Goal: Task Accomplishment & Management: Use online tool/utility

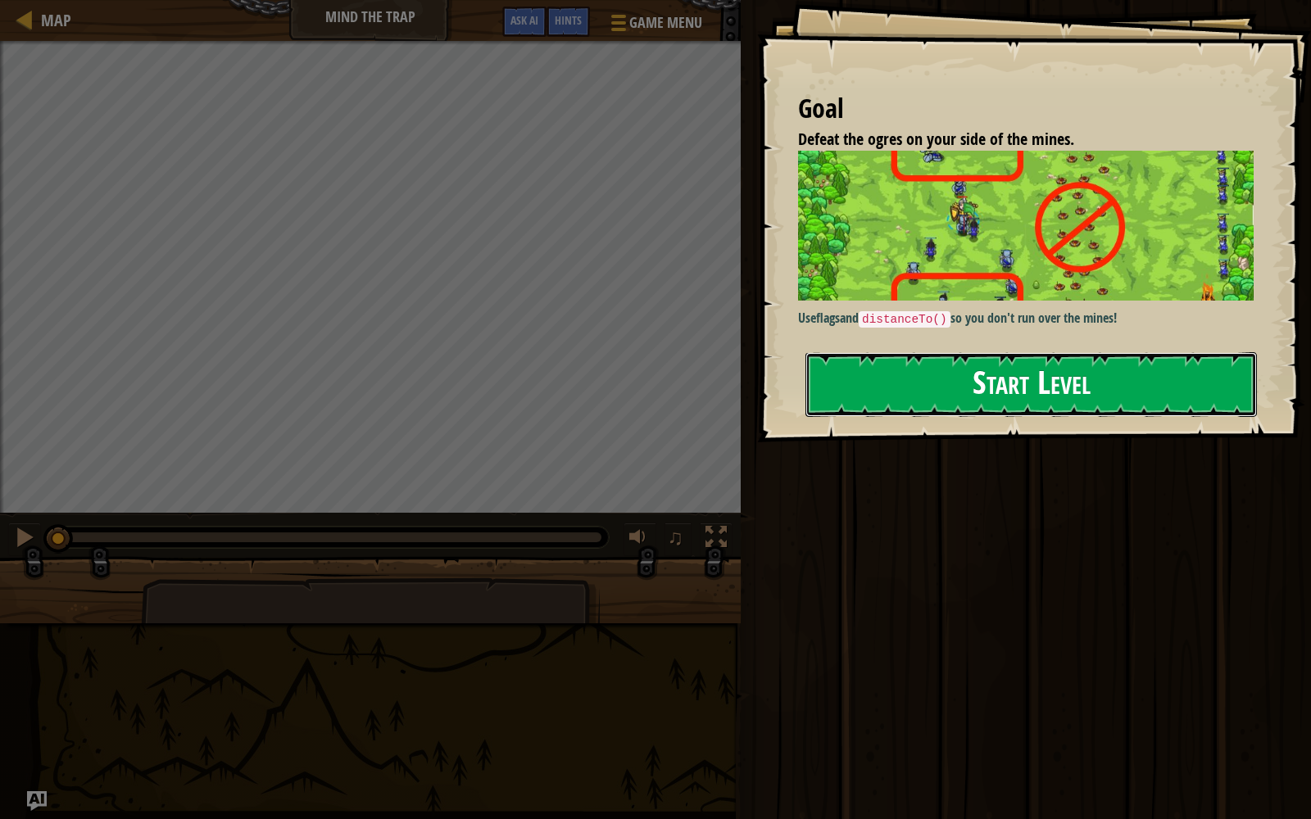
click at [858, 400] on button "Start Level" at bounding box center [1030, 384] width 451 height 65
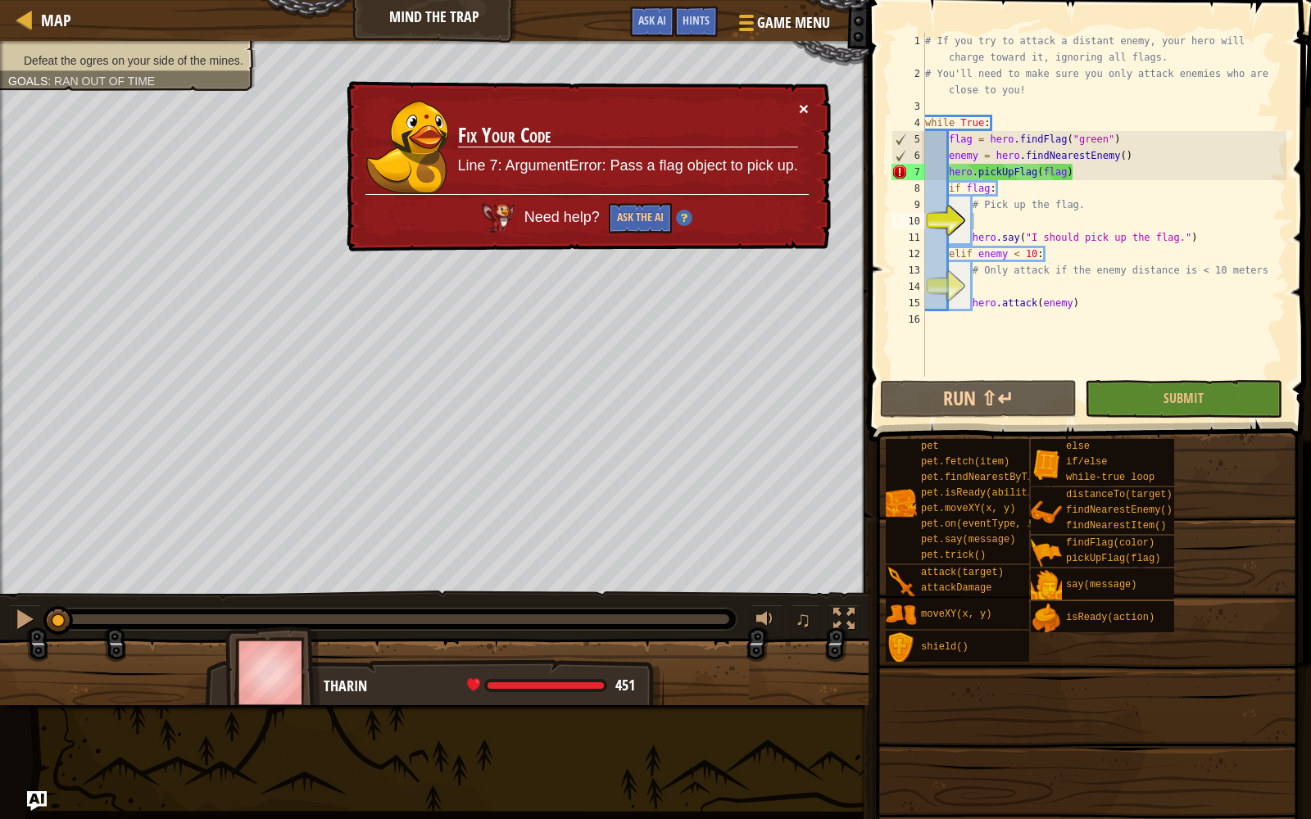
click at [805, 100] on button "×" at bounding box center [804, 108] width 10 height 17
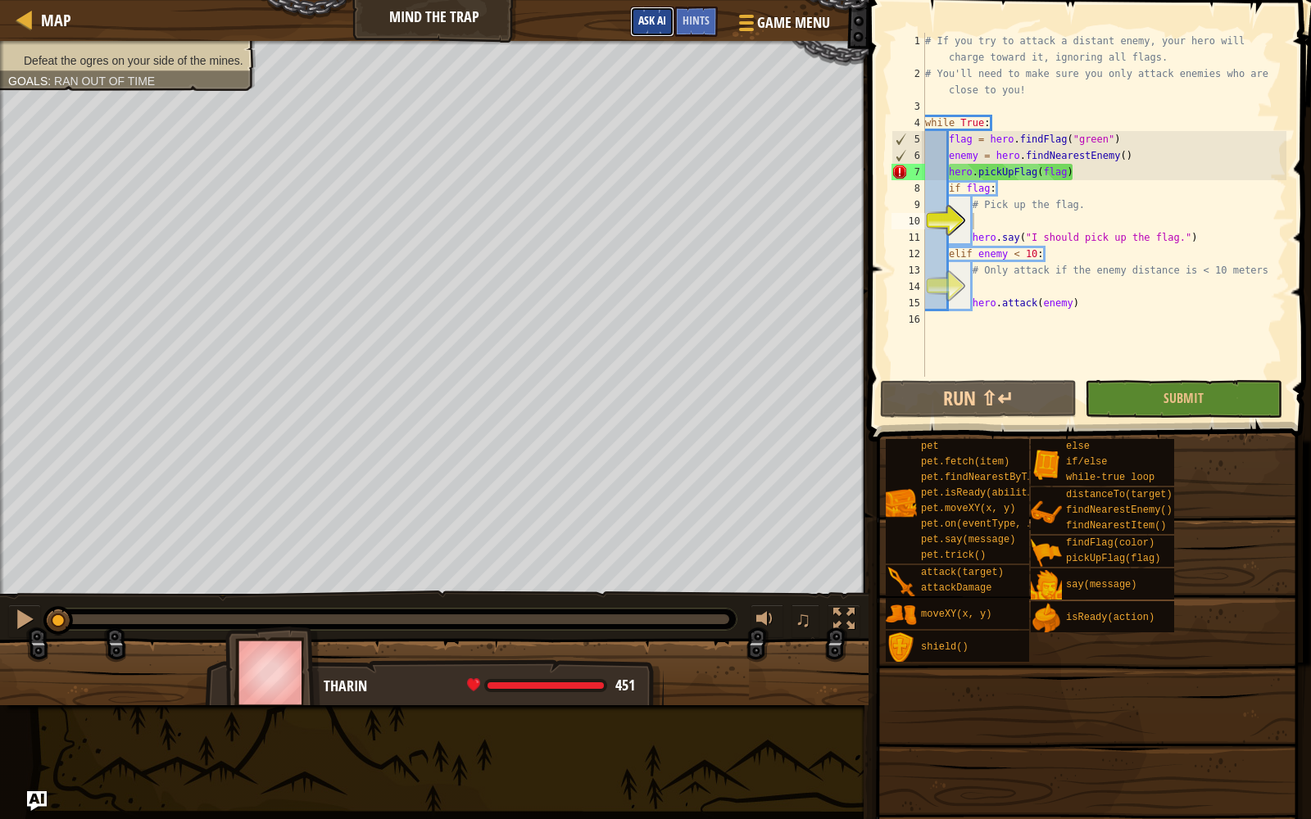
click at [655, 11] on button "Ask AI" at bounding box center [652, 22] width 44 height 30
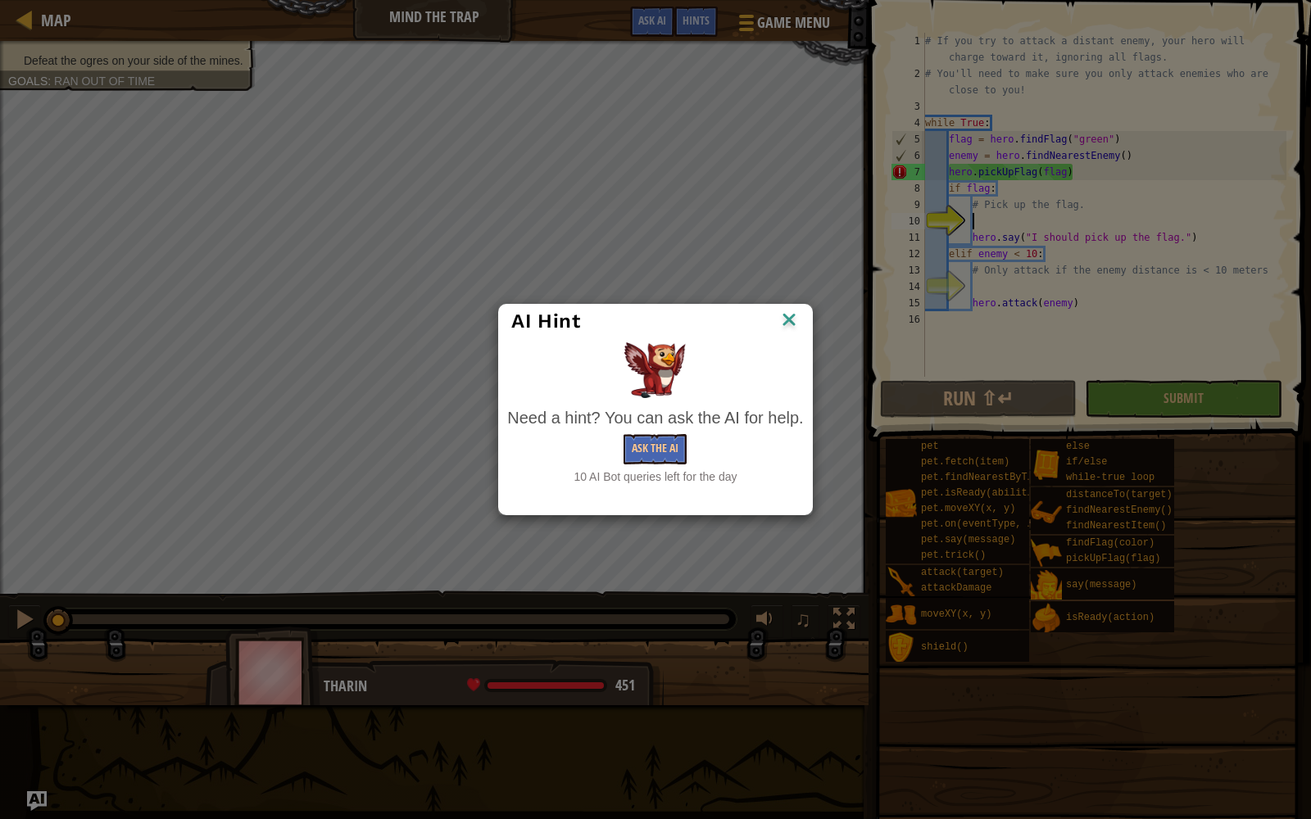
click at [667, 482] on div "10 AI Bot queries left for the day" at bounding box center [655, 477] width 296 height 16
click at [652, 458] on button "Ask the AI" at bounding box center [654, 449] width 63 height 30
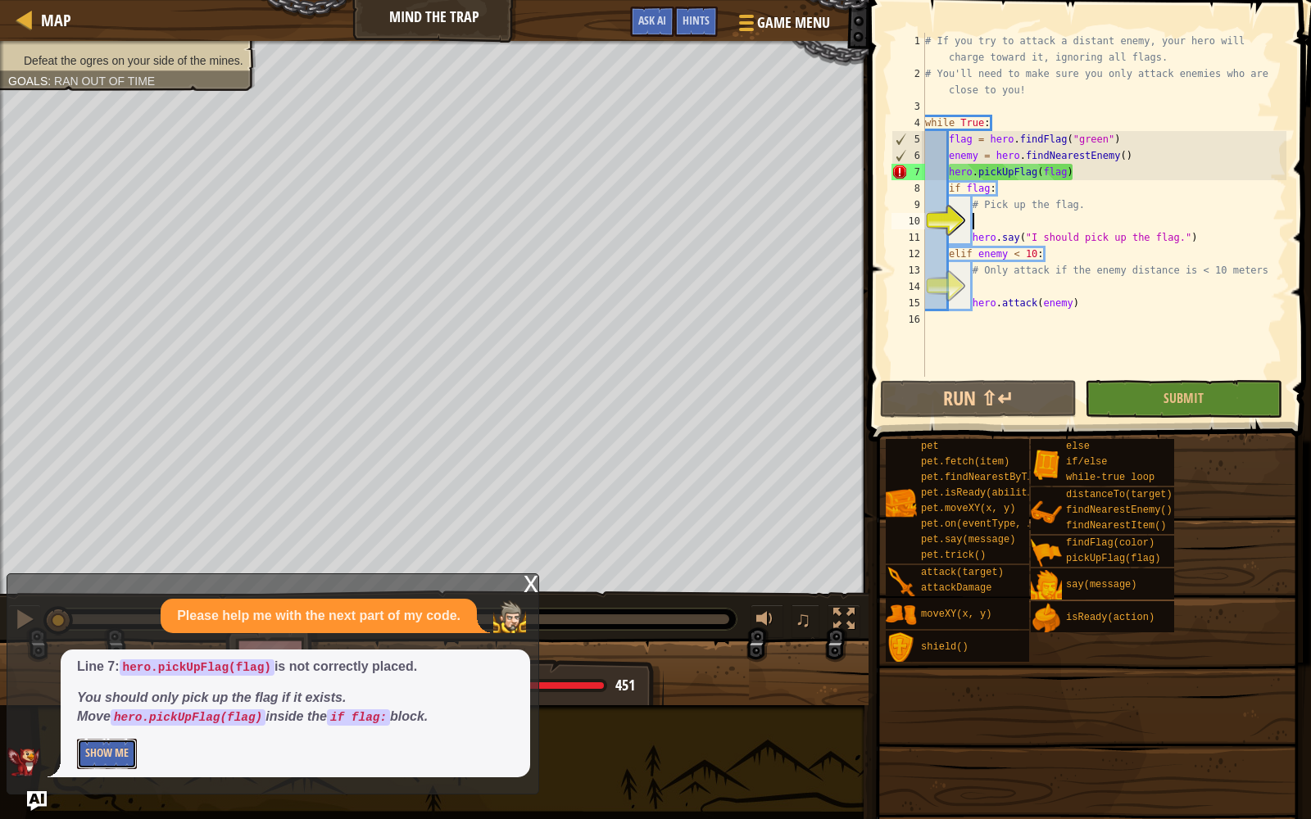
click at [110, 719] on button "Show Me" at bounding box center [107, 754] width 60 height 30
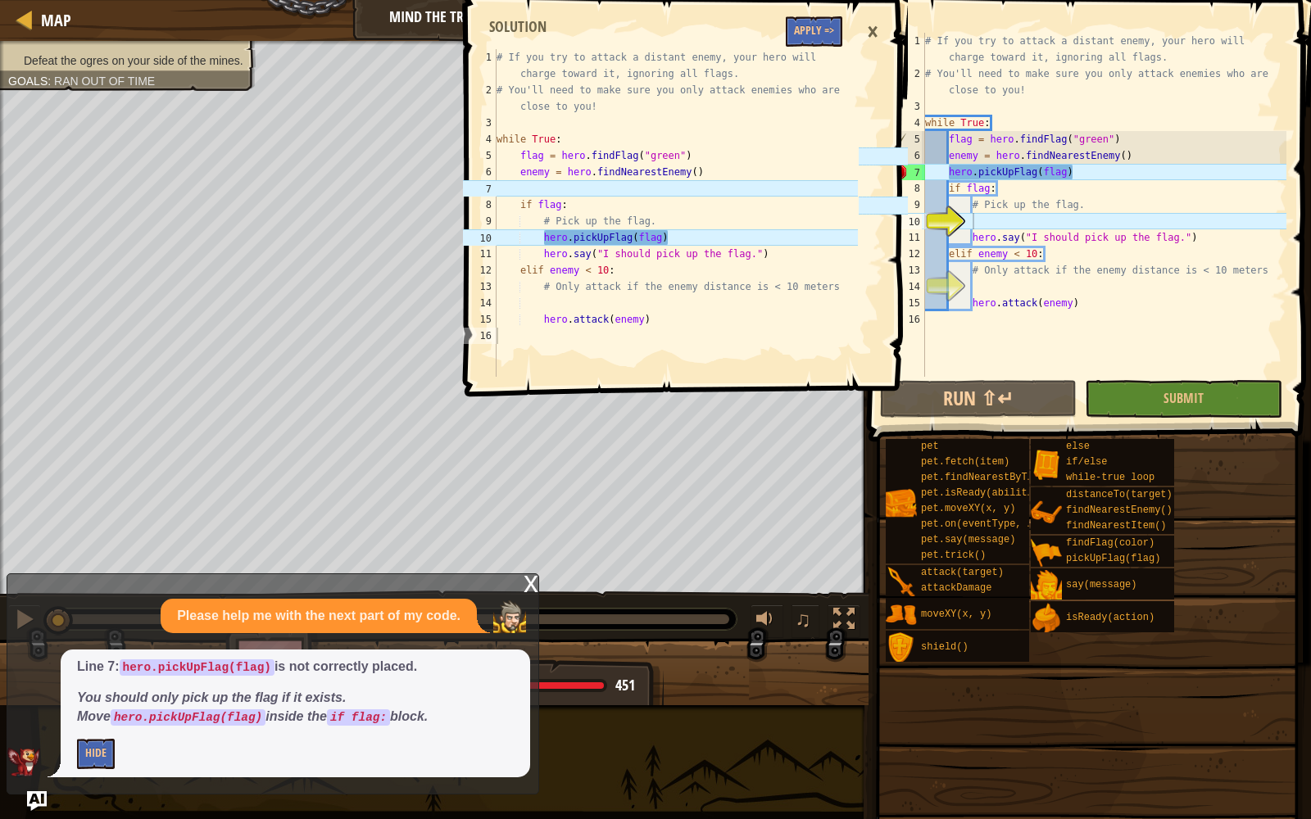
click at [785, 16] on span at bounding box center [688, 174] width 456 height 445
click at [800, 34] on button "Apply =>" at bounding box center [814, 31] width 57 height 30
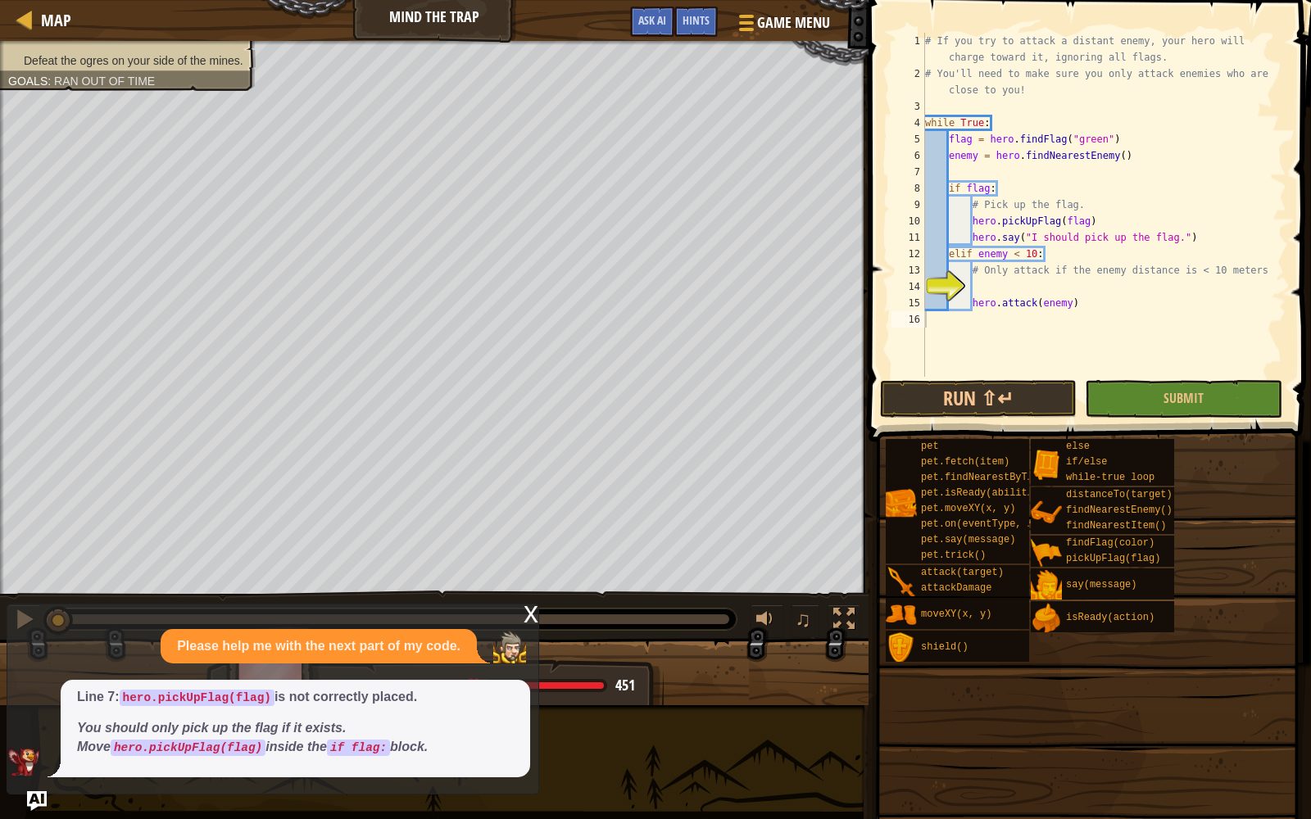
click at [990, 428] on span at bounding box center [1087, 664] width 431 height 485
click at [975, 414] on button "Run ⇧↵" at bounding box center [978, 399] width 197 height 38
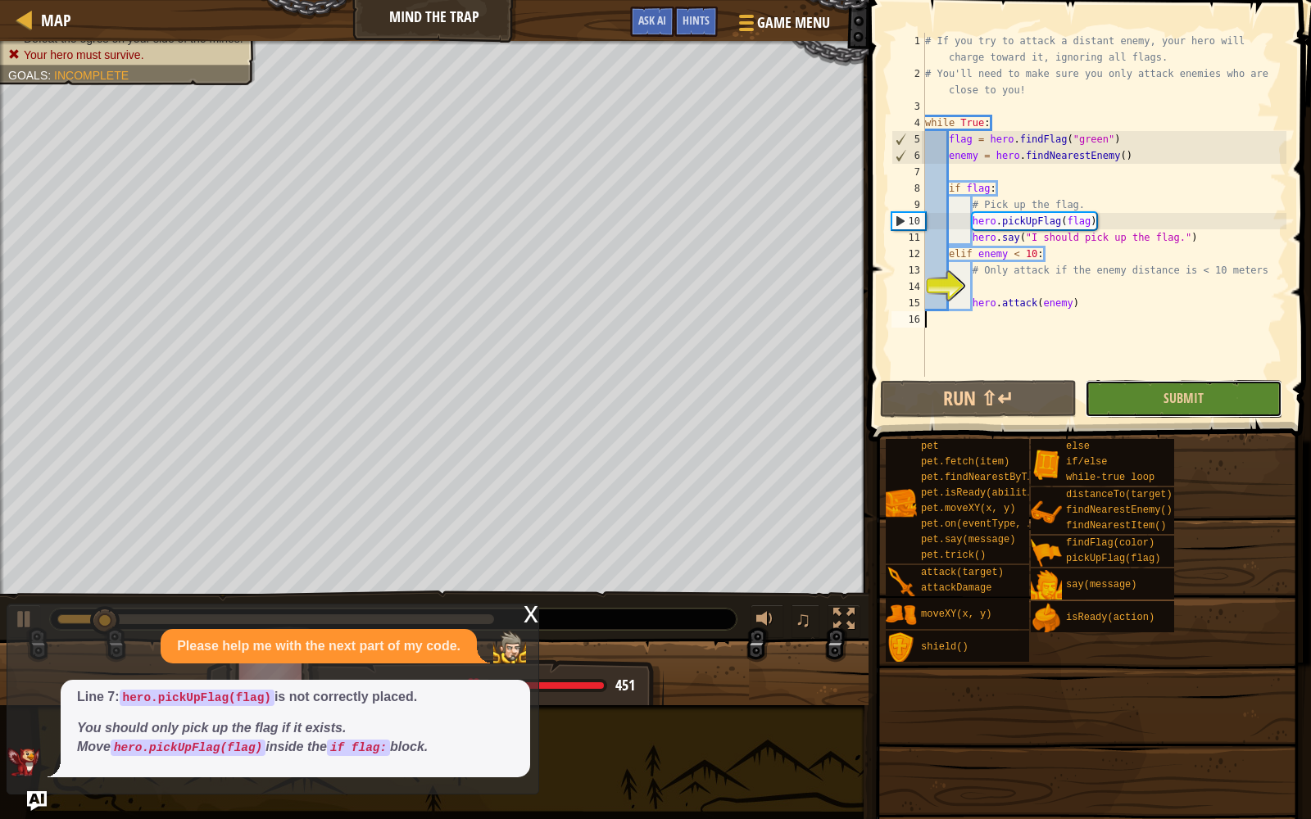
click at [1166, 387] on button "Submit" at bounding box center [1183, 399] width 197 height 38
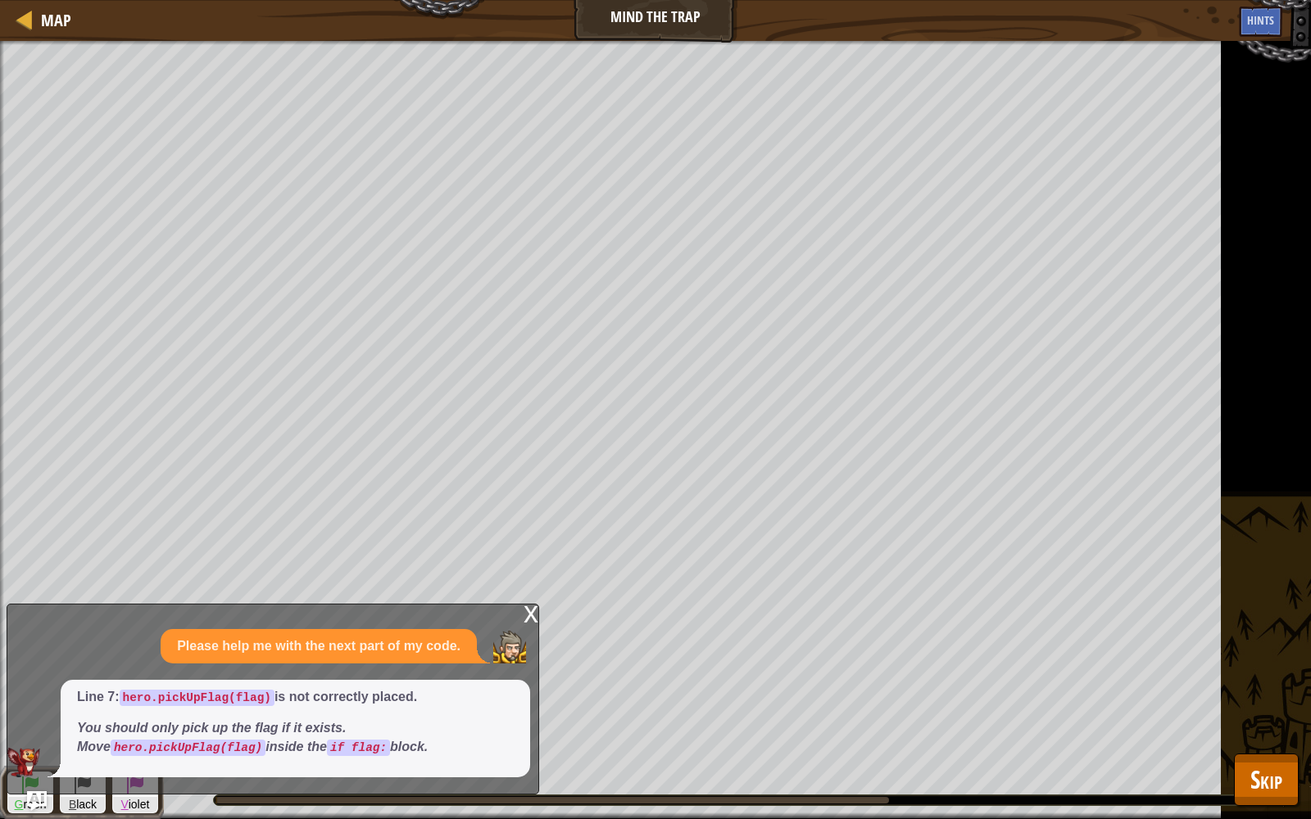
click at [526, 617] on div "x" at bounding box center [531, 613] width 15 height 16
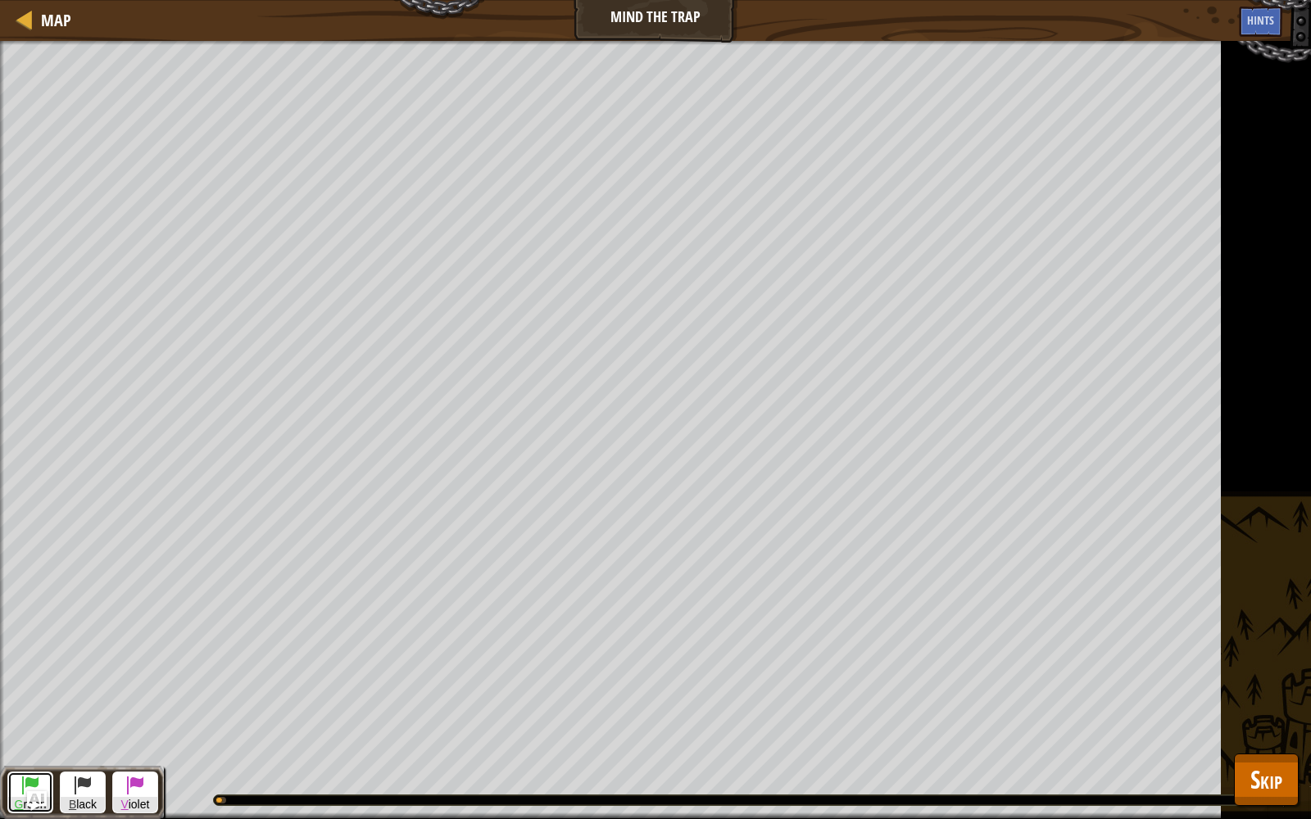
click at [9, 719] on button "G reen" at bounding box center [30, 793] width 46 height 42
click at [1255, 719] on span "Skip" at bounding box center [1266, 780] width 32 height 34
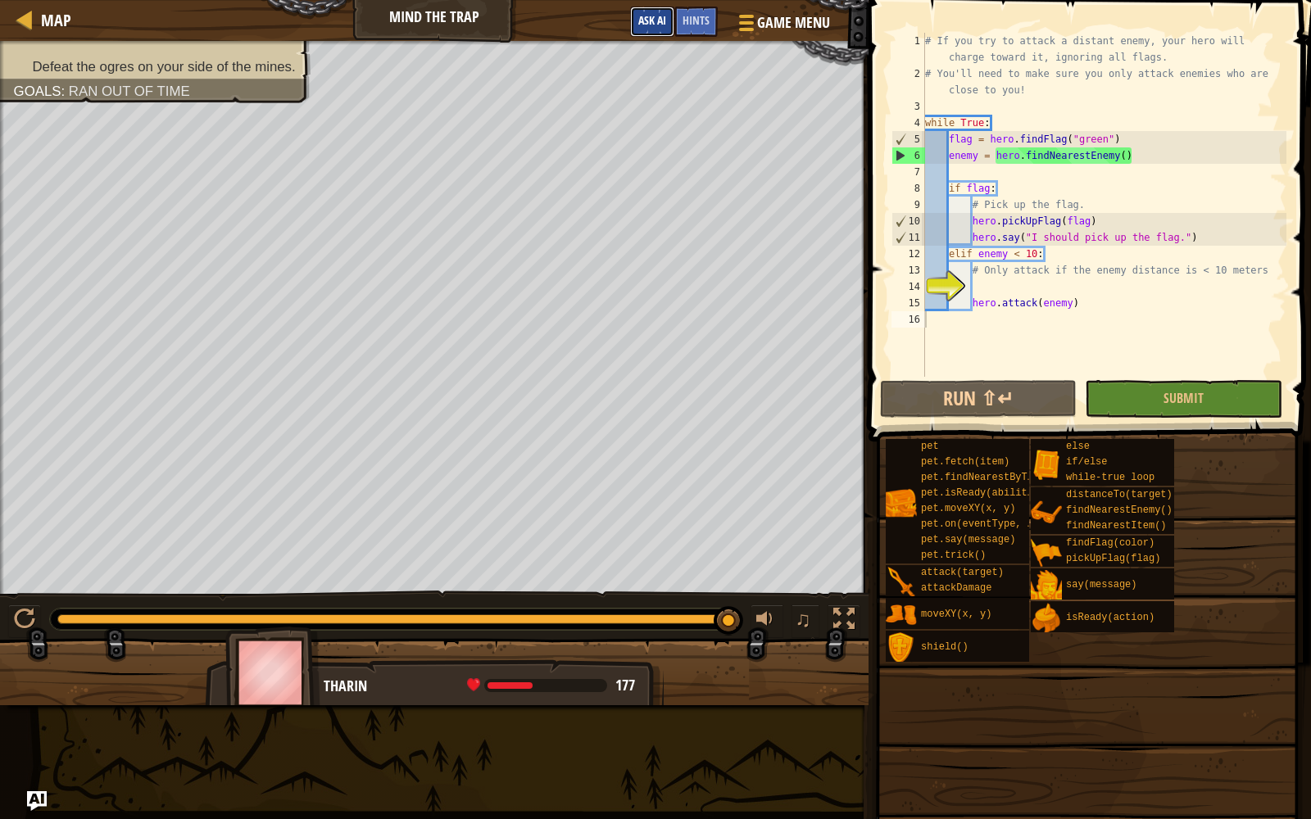
click at [646, 32] on button "Ask AI" at bounding box center [652, 22] width 44 height 30
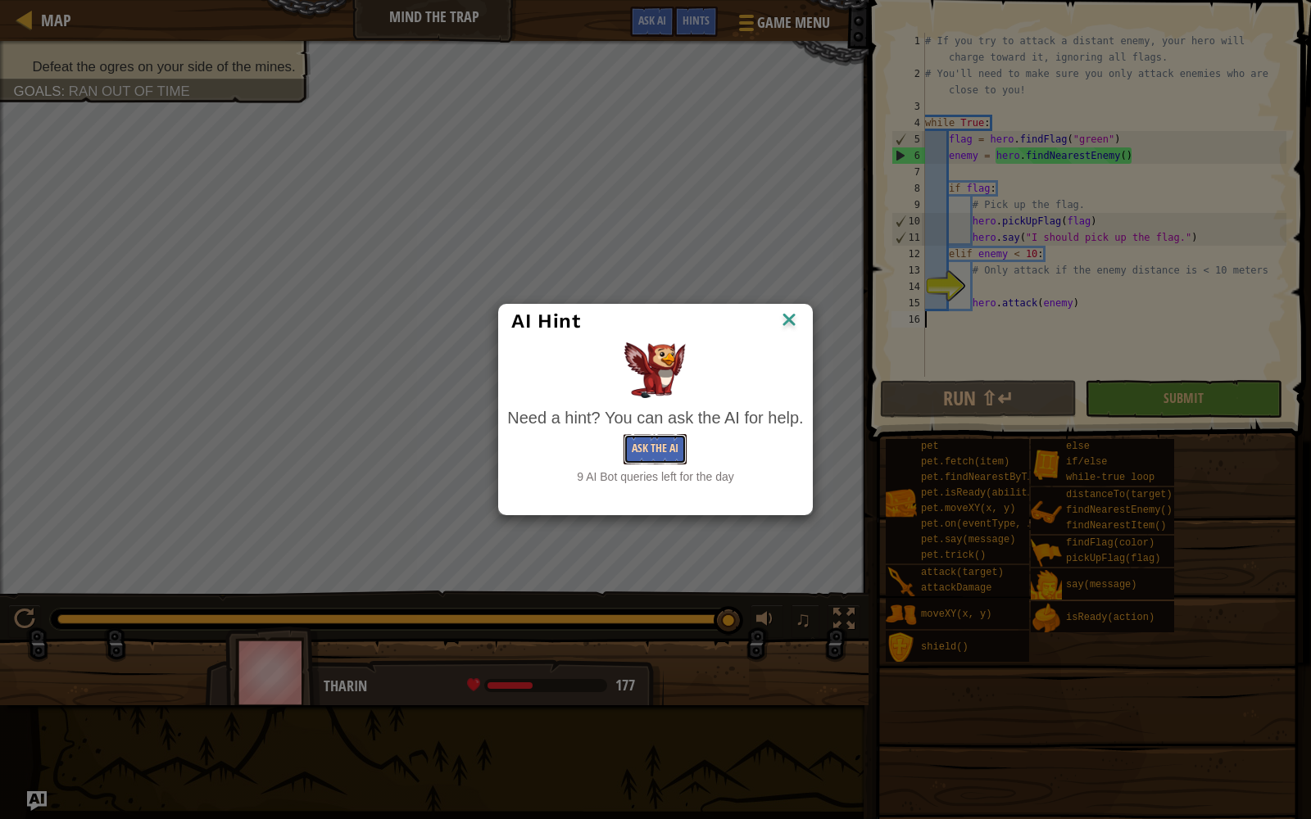
click at [648, 457] on button "Ask the AI" at bounding box center [654, 449] width 63 height 30
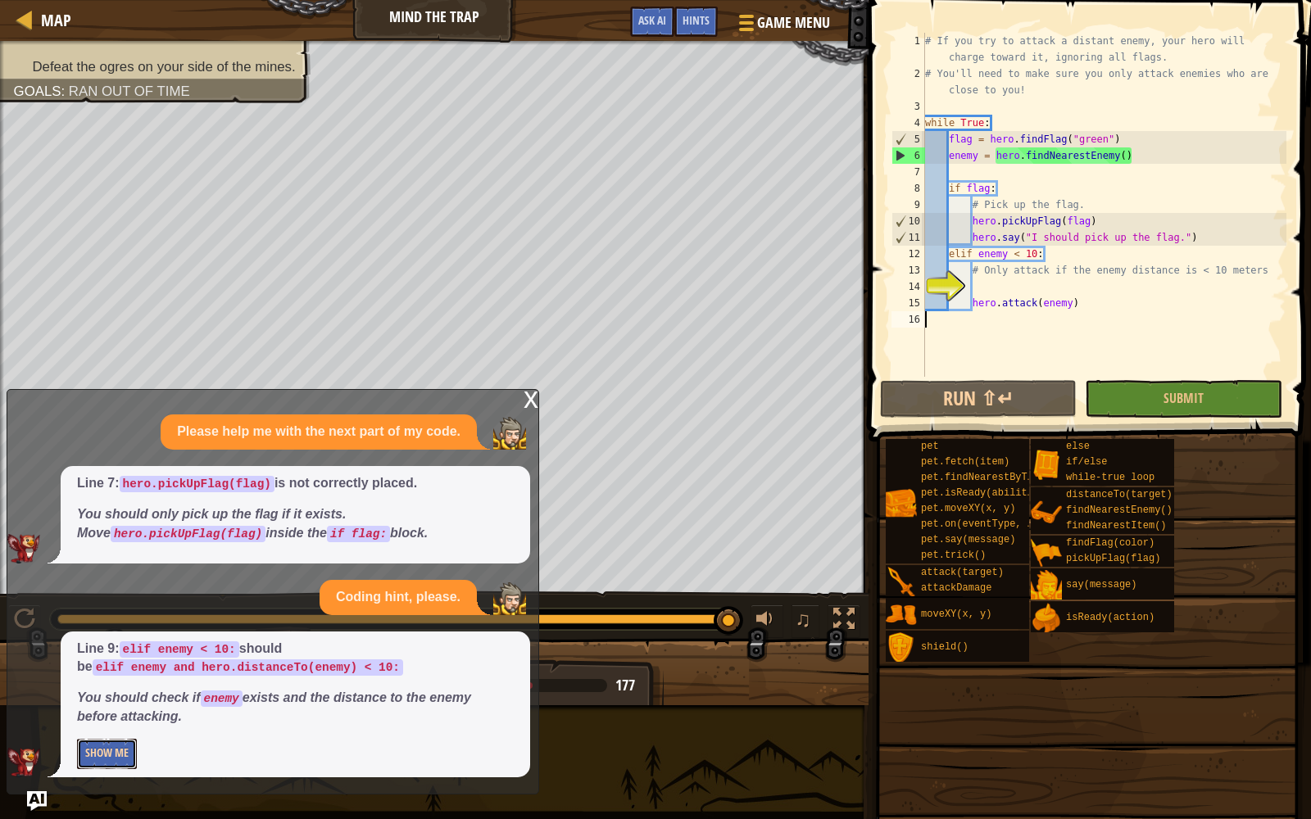
click at [117, 719] on button "Show Me" at bounding box center [107, 754] width 60 height 30
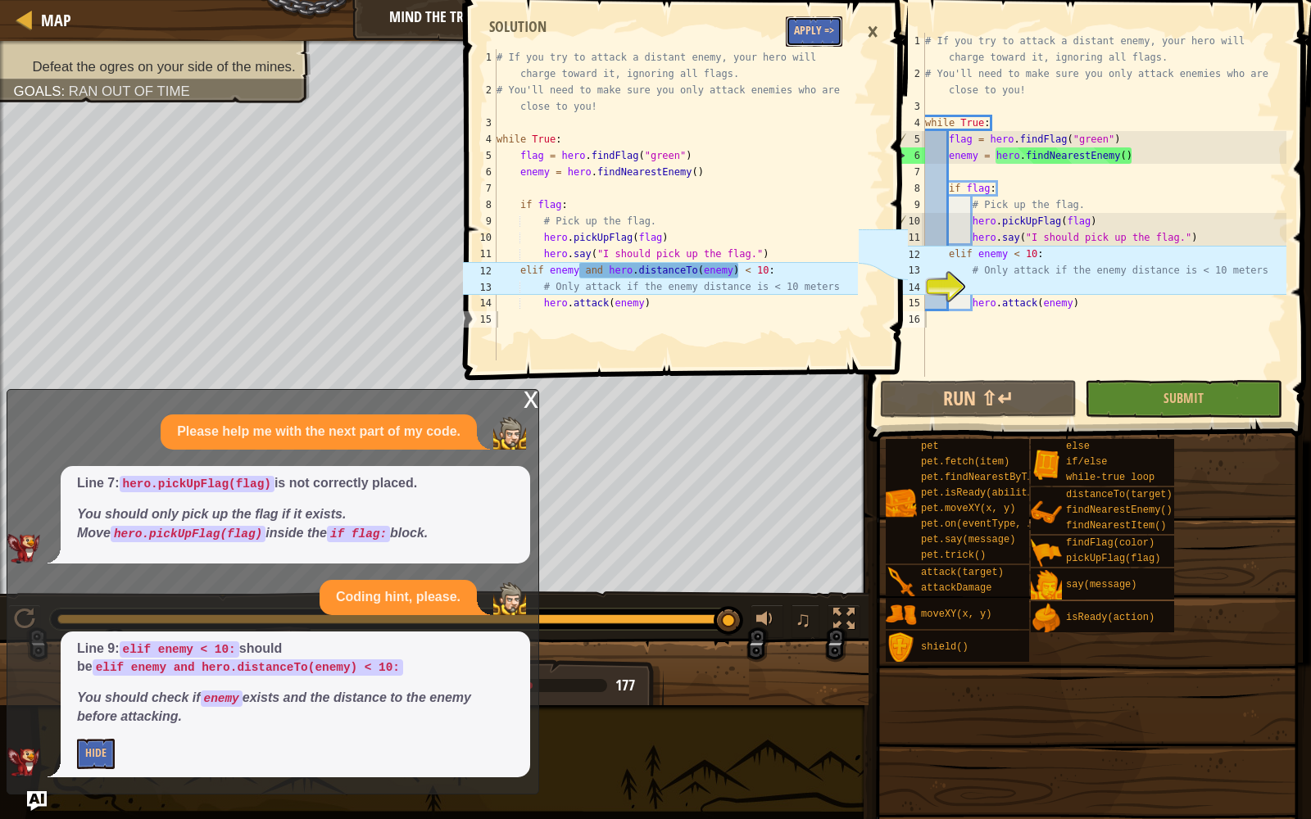
click at [828, 27] on button "Apply =>" at bounding box center [814, 31] width 57 height 30
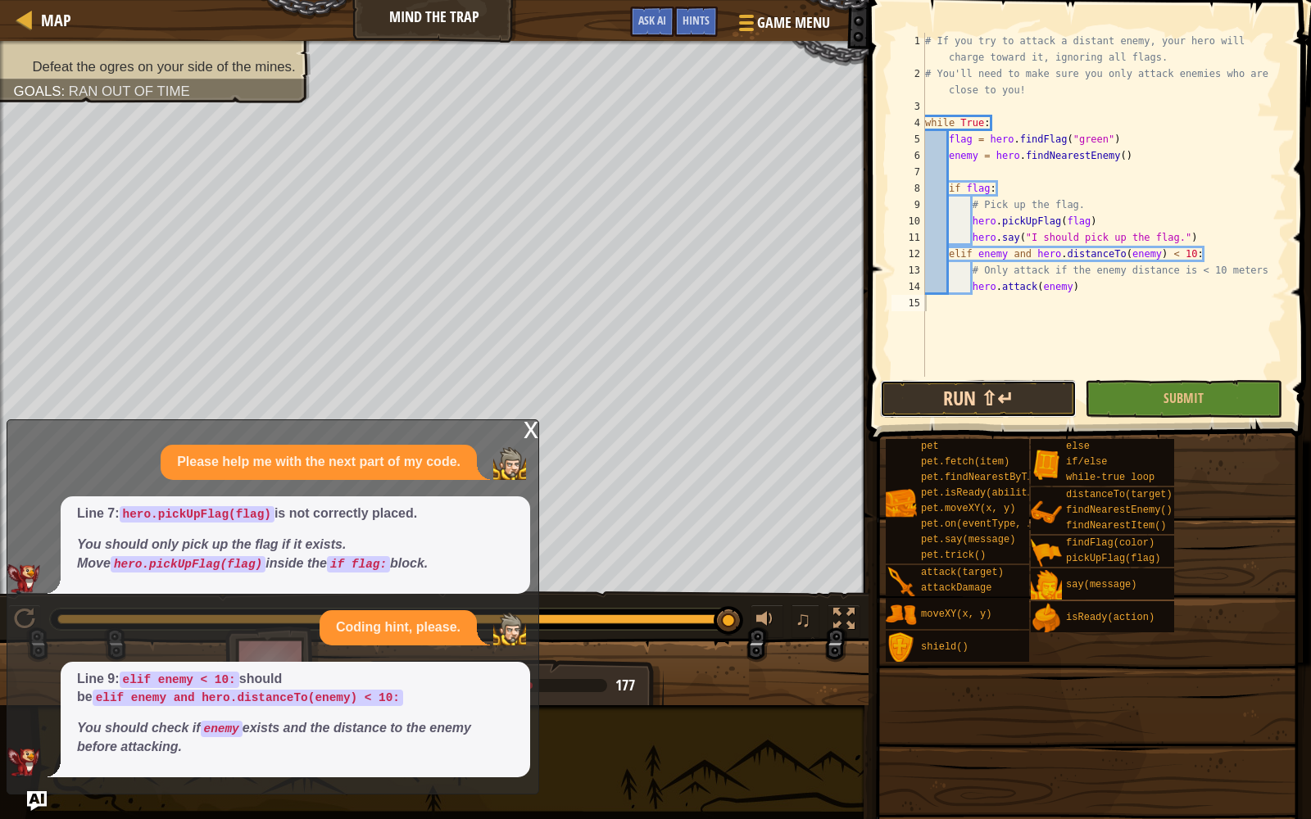
click at [916, 392] on button "Run ⇧↵" at bounding box center [978, 399] width 197 height 38
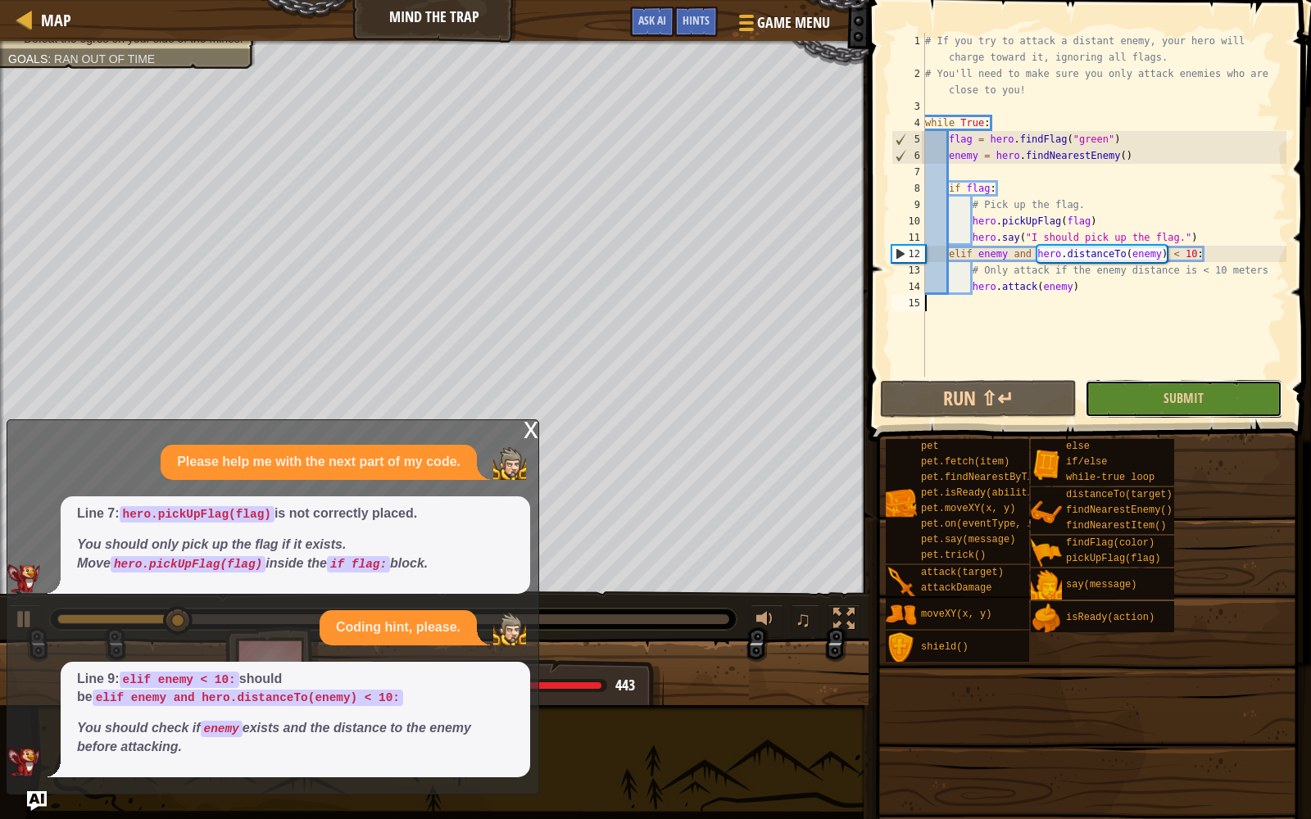
click at [1213, 393] on button "Submit" at bounding box center [1183, 399] width 197 height 38
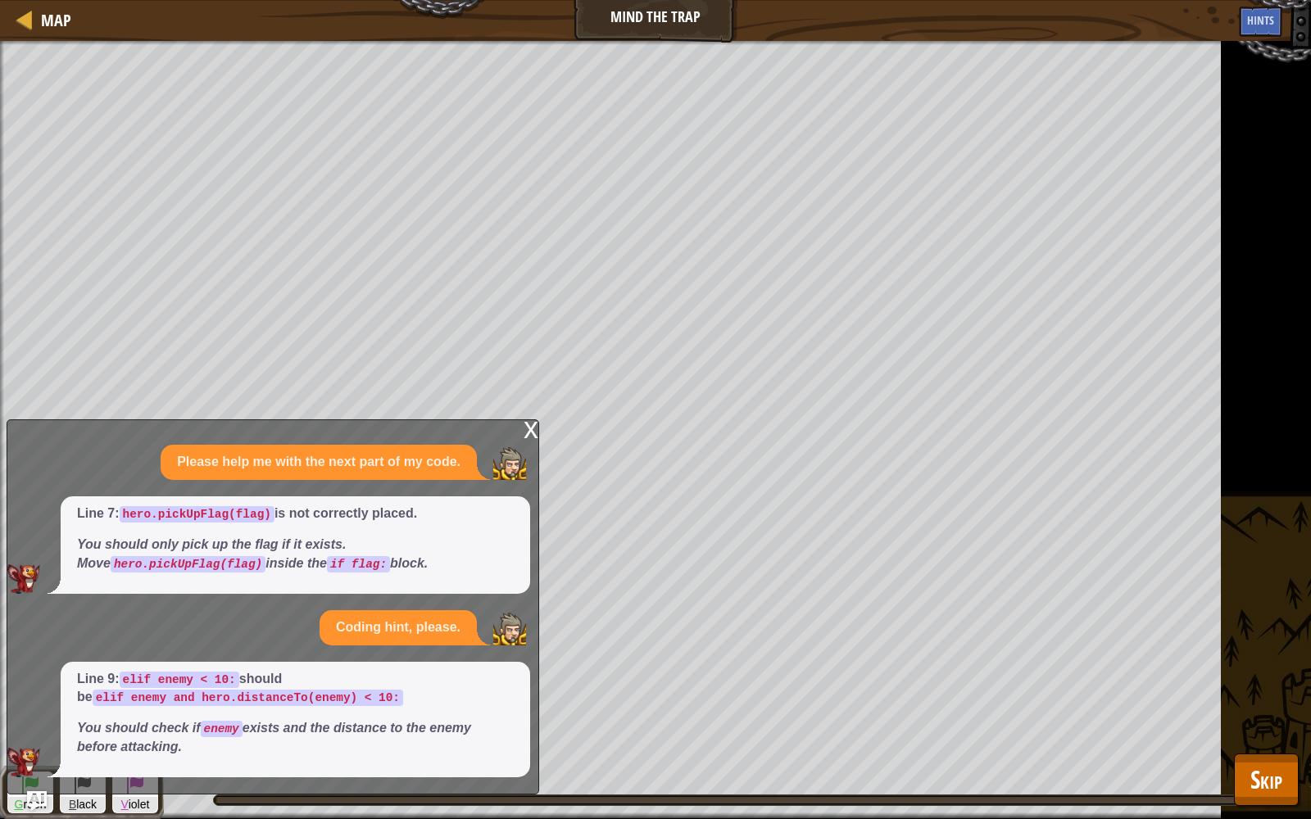
click at [532, 428] on div "x" at bounding box center [531, 428] width 15 height 16
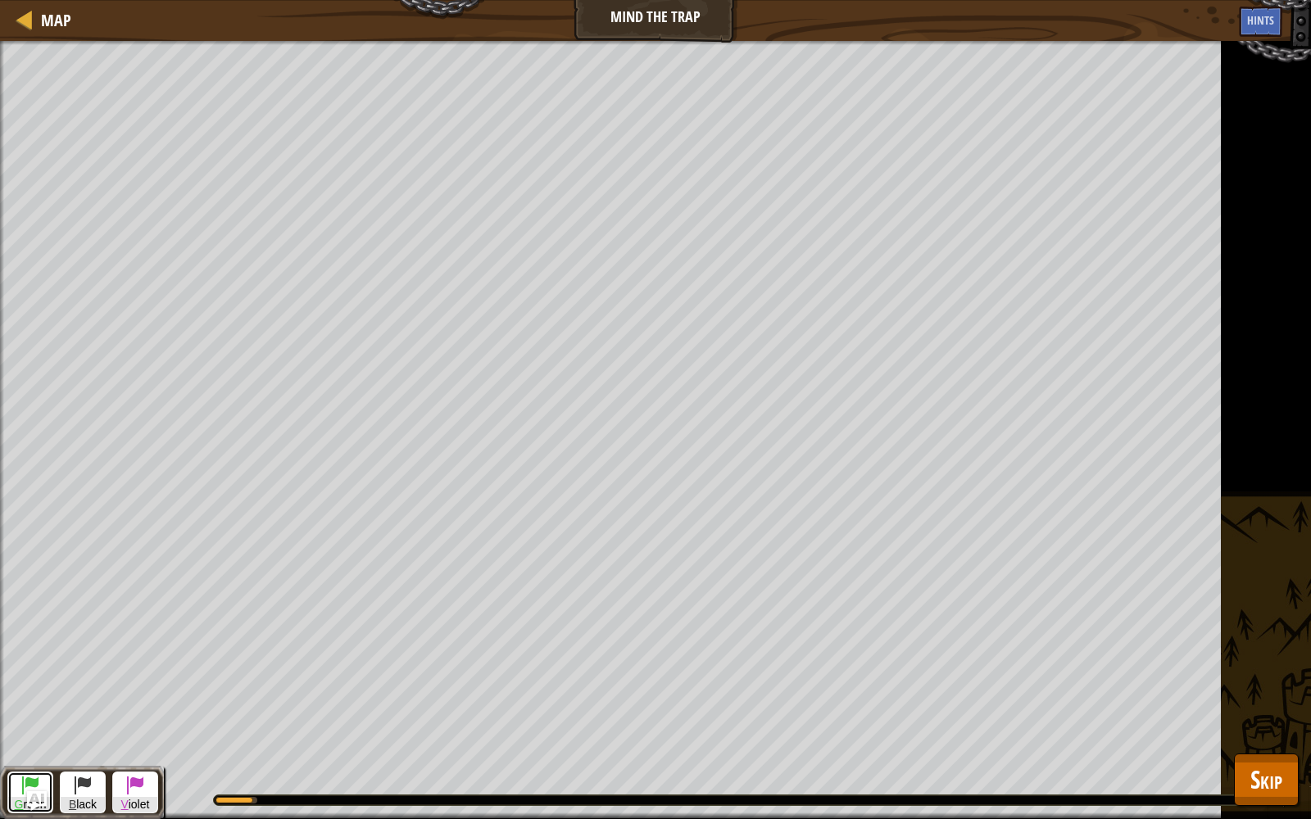
click at [13, 719] on span "G reen" at bounding box center [30, 805] width 44 height 16
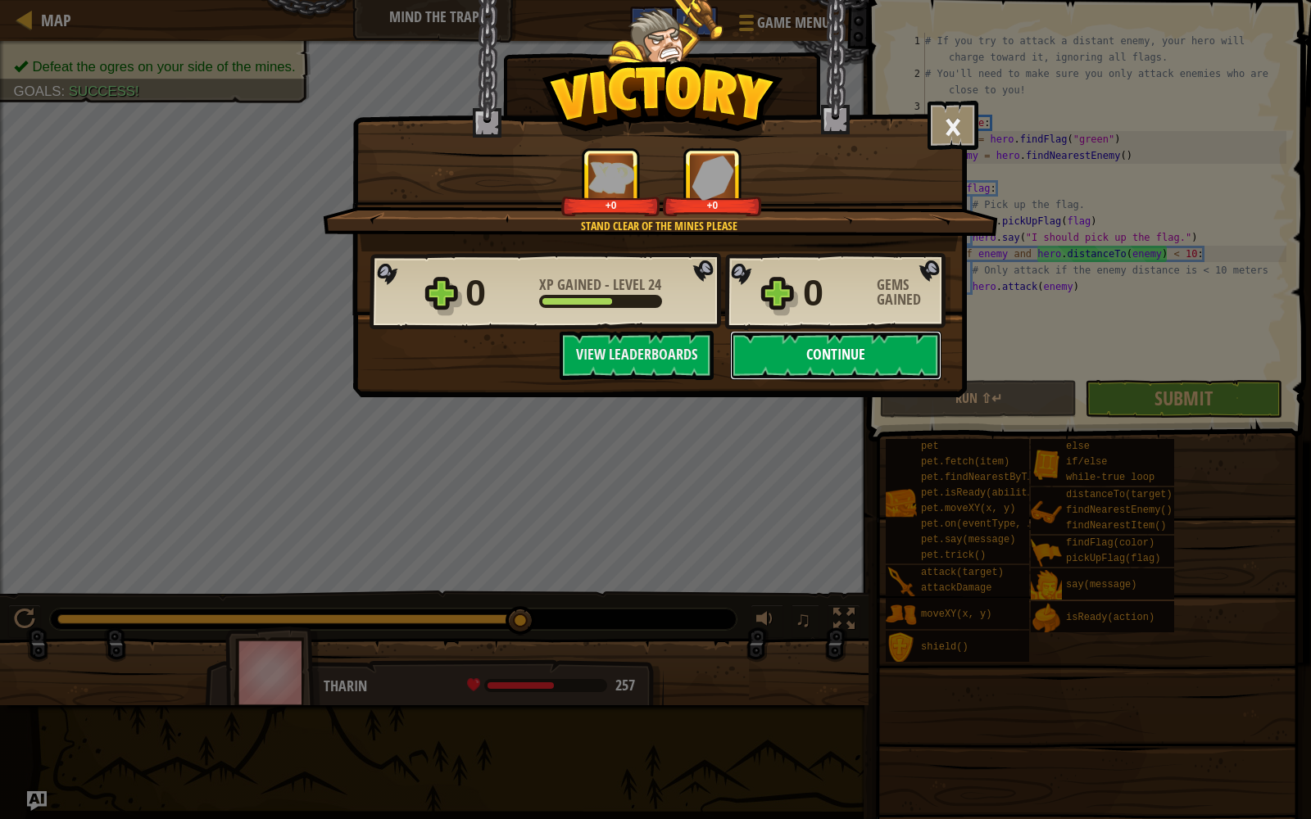
click at [815, 361] on button "Continue" at bounding box center [835, 355] width 211 height 49
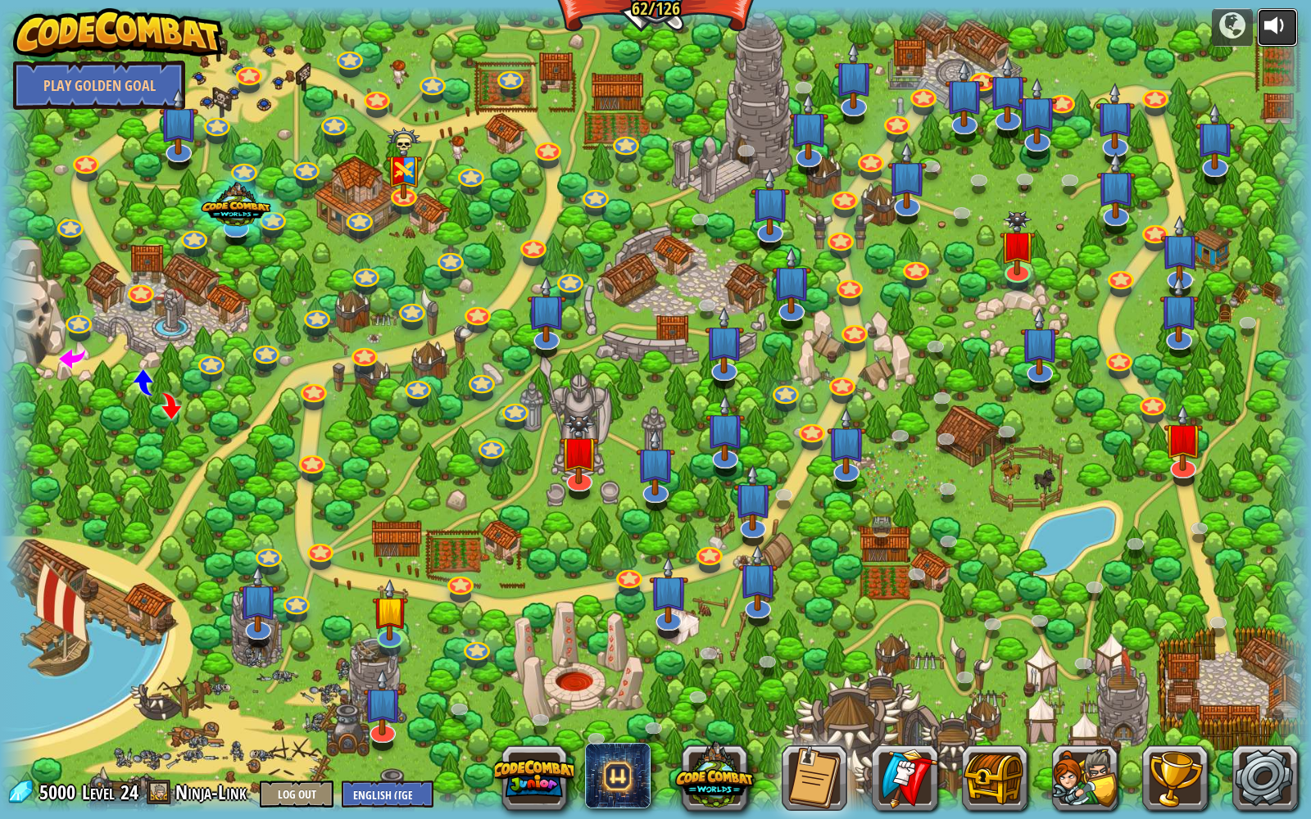
click at [1281, 34] on div at bounding box center [1277, 25] width 26 height 26
click at [1270, 29] on div at bounding box center [1277, 25] width 26 height 26
